Goal: Task Accomplishment & Management: Manage account settings

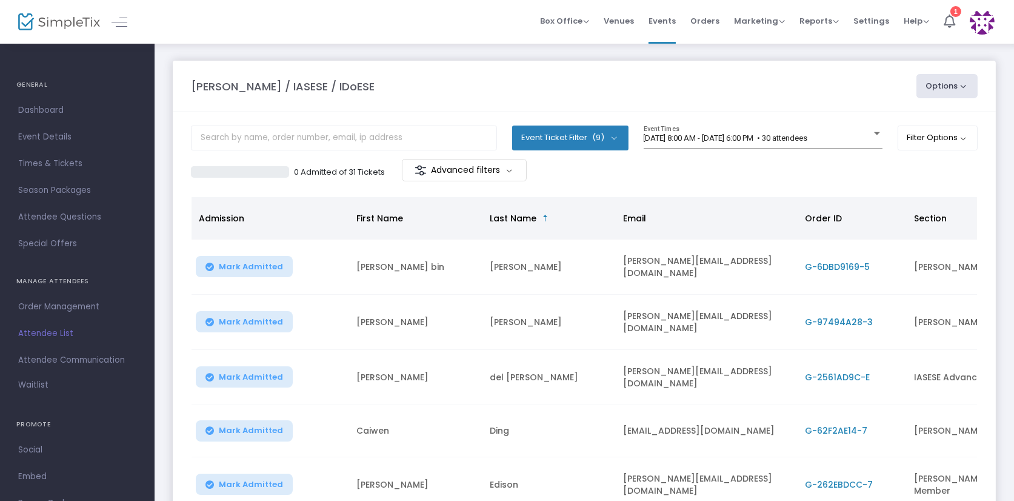
click at [946, 90] on button "Options" at bounding box center [948, 86] width 62 height 24
click at [49, 333] on span "Attendee List" at bounding box center [77, 334] width 118 height 16
click at [939, 86] on button "Options" at bounding box center [948, 86] width 62 height 24
click at [906, 123] on li "Export List" at bounding box center [915, 122] width 112 height 24
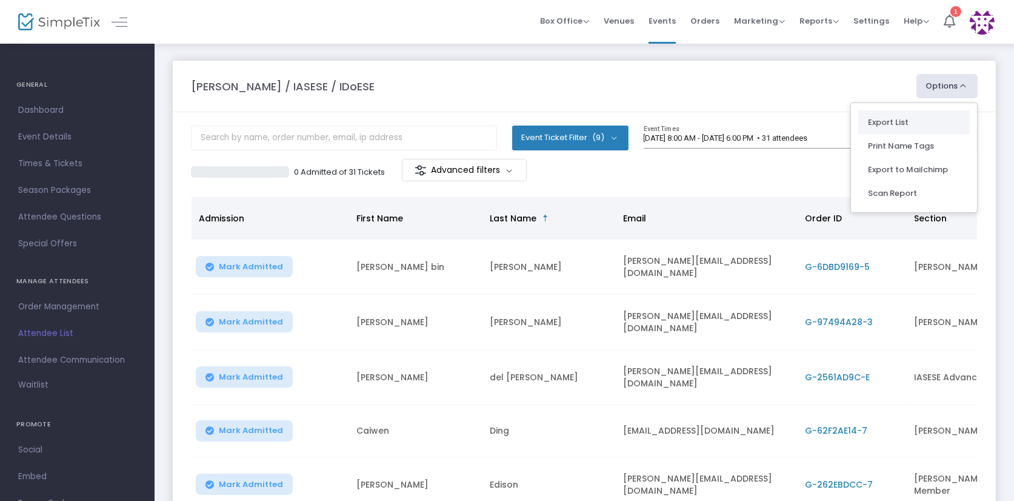
radio input "false"
radio input "true"
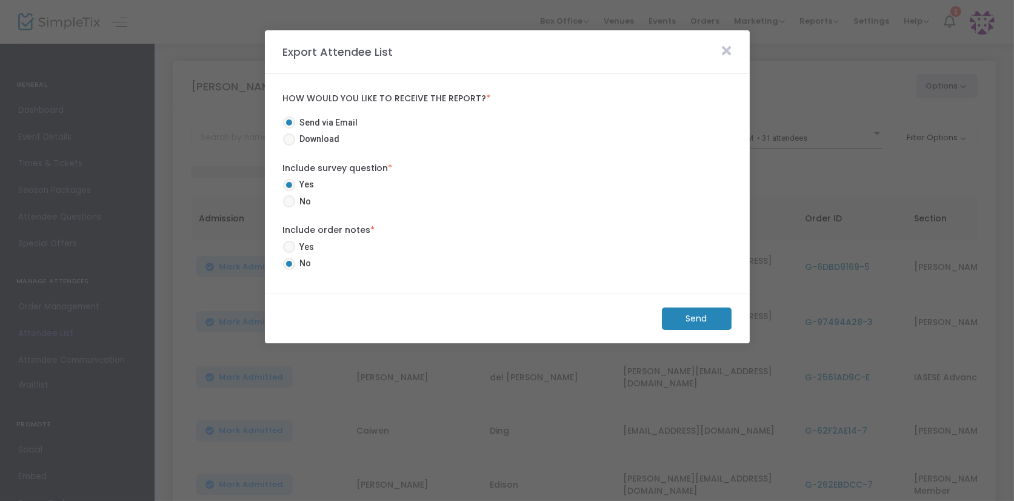
click at [304, 141] on span "Download" at bounding box center [317, 139] width 45 height 13
click at [289, 146] on input "Download" at bounding box center [289, 146] width 1 height 1
radio input "true"
click at [688, 314] on m-button "Download" at bounding box center [686, 318] width 90 height 22
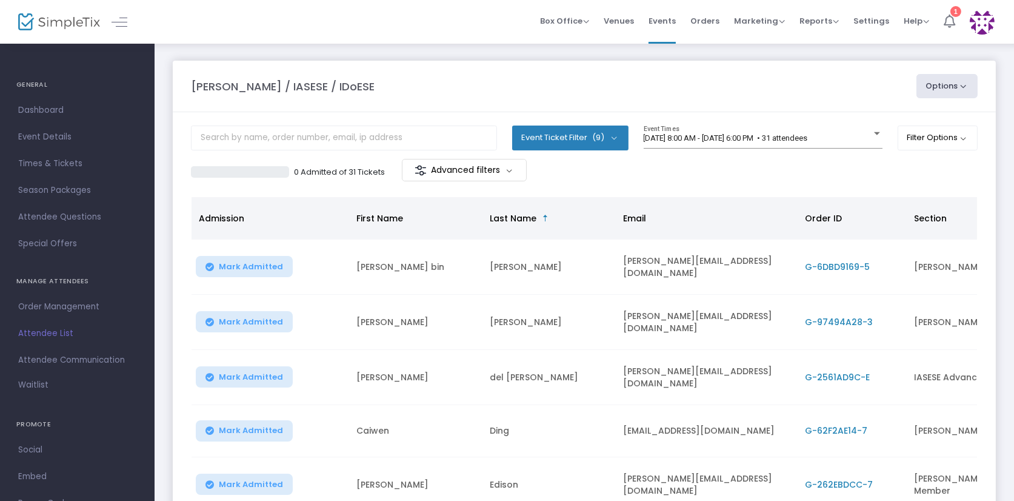
click at [955, 19] on icon at bounding box center [950, 21] width 12 height 13
click at [65, 360] on span "Attendee Communication" at bounding box center [77, 360] width 118 height 16
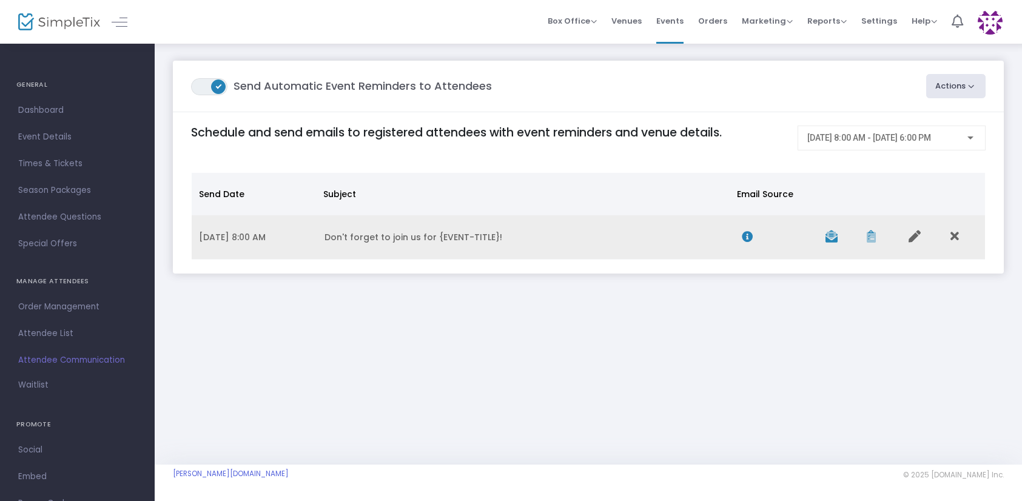
click at [361, 239] on td "Don't forget to join us for {EVENT-TITLE}!" at bounding box center [525, 237] width 417 height 44
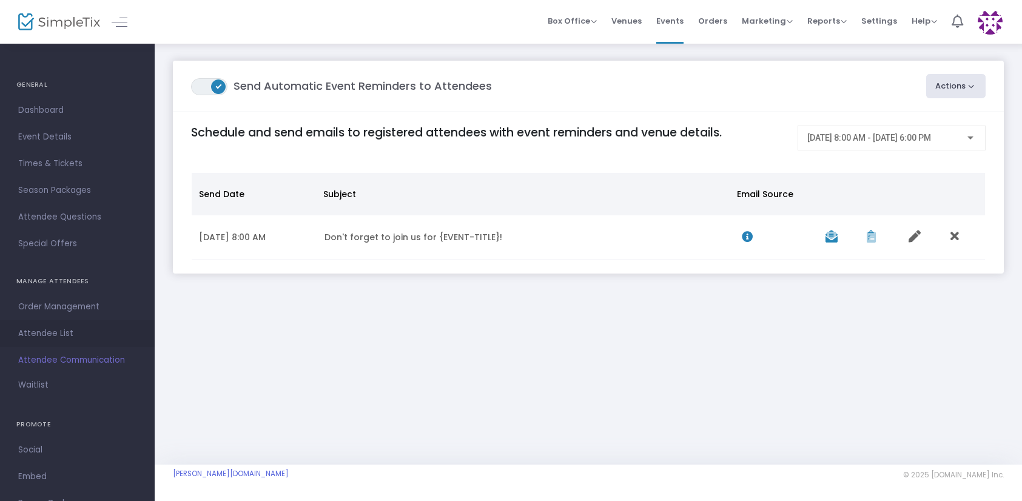
click at [53, 332] on span "Attendee List" at bounding box center [77, 334] width 118 height 16
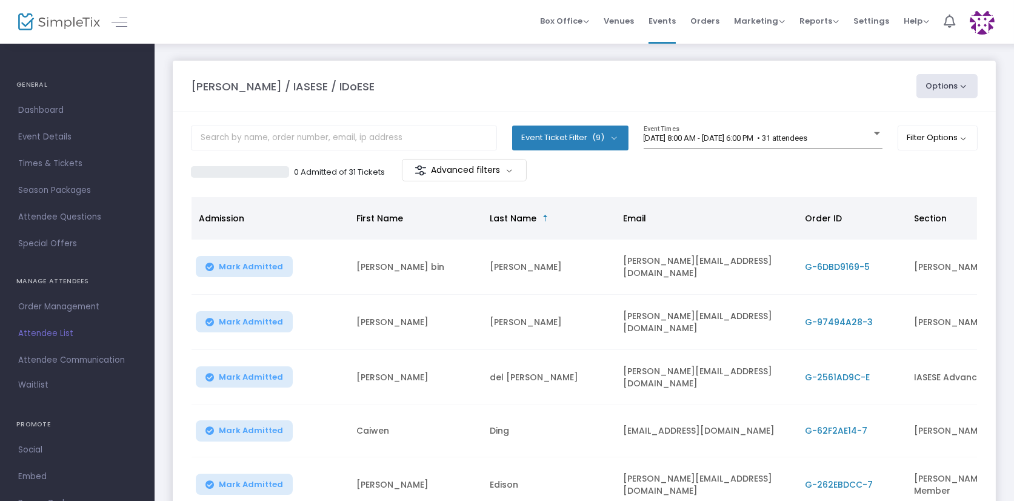
click at [952, 85] on button "Options" at bounding box center [948, 86] width 62 height 24
click at [899, 122] on li "Export List" at bounding box center [915, 122] width 112 height 24
radio input "false"
radio input "true"
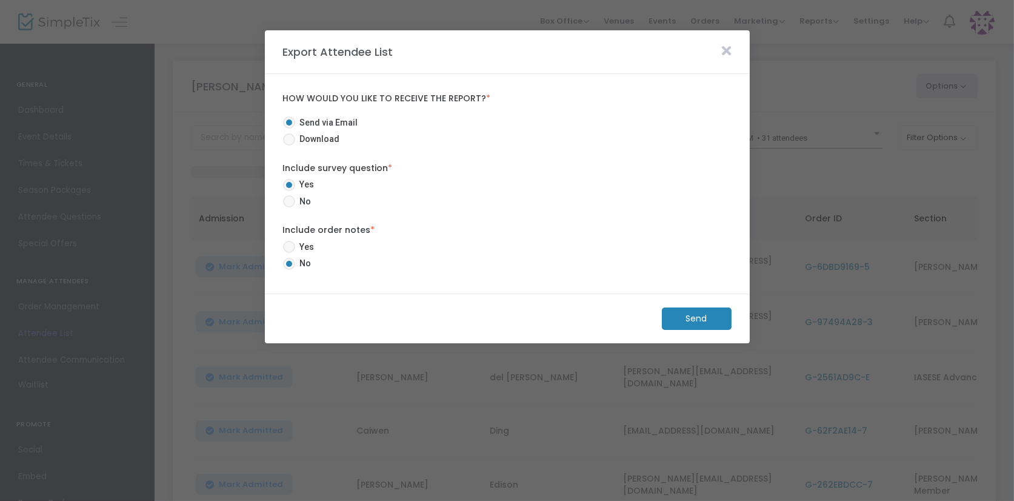
click at [306, 138] on span "Download" at bounding box center [317, 139] width 45 height 13
click at [289, 146] on input "Download" at bounding box center [289, 146] width 1 height 1
radio input "true"
click at [309, 122] on span "Send via Email" at bounding box center [326, 122] width 63 height 13
click at [289, 129] on input "Send via Email" at bounding box center [289, 129] width 1 height 1
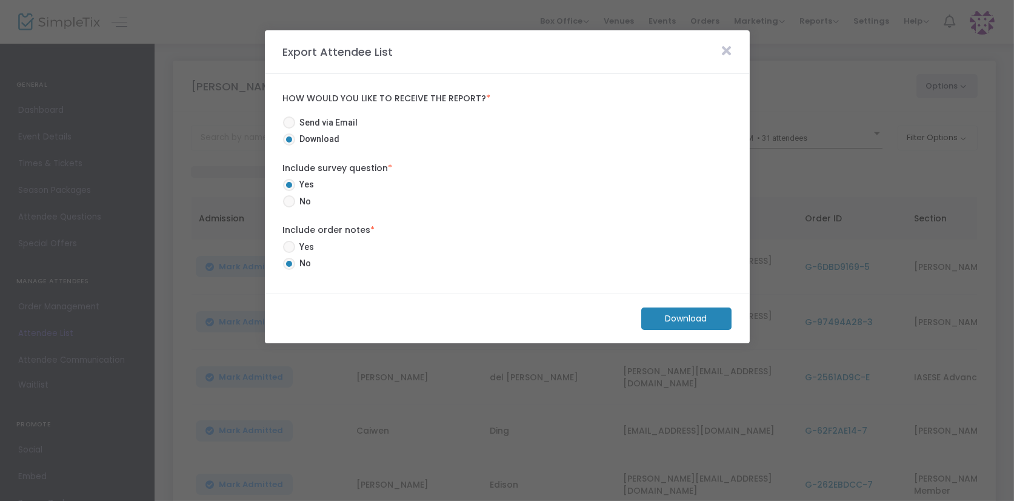
radio input "true"
click at [294, 138] on span at bounding box center [289, 139] width 12 height 12
click at [289, 146] on input "Download" at bounding box center [289, 146] width 1 height 1
radio input "true"
click at [681, 320] on m-button "Download" at bounding box center [686, 318] width 90 height 22
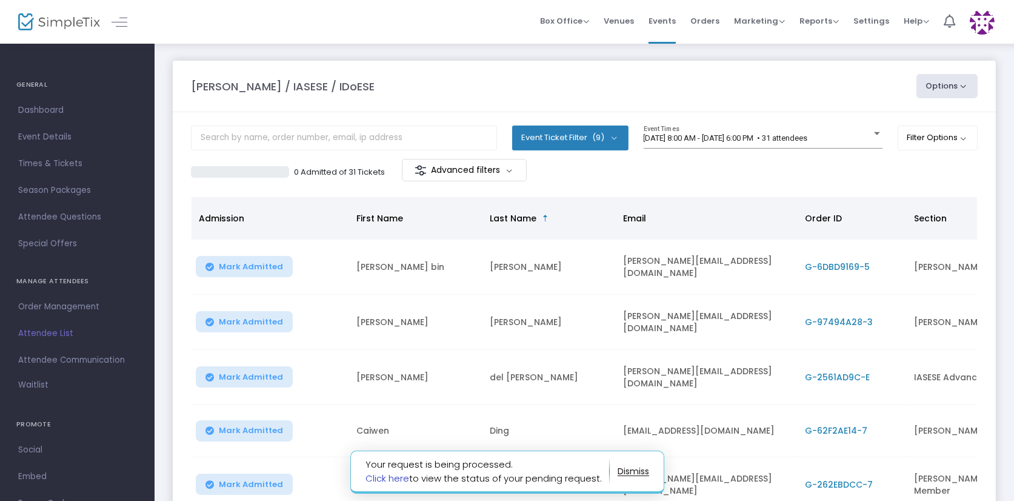
click at [391, 479] on link "Click here" at bounding box center [388, 478] width 44 height 13
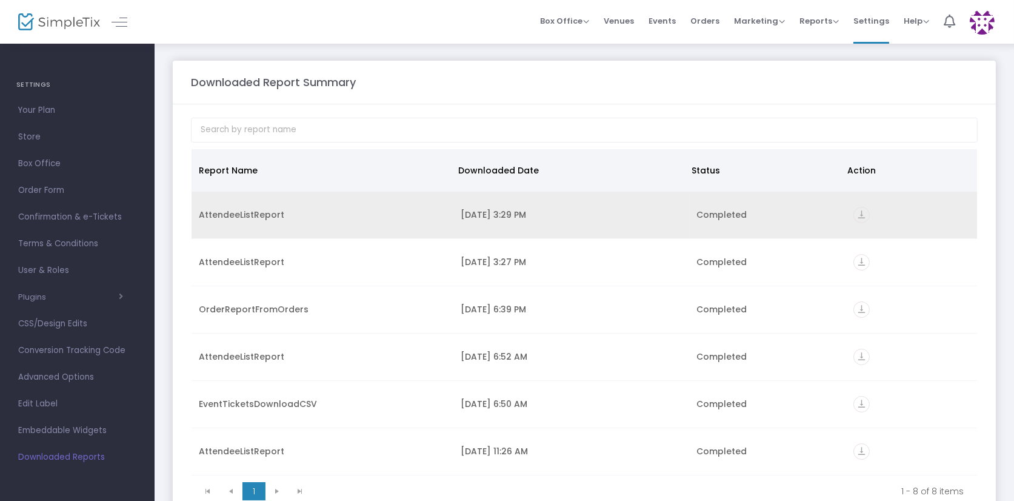
click at [858, 210] on icon "vertical_align_bottom" at bounding box center [862, 215] width 16 height 16
